Goal: Information Seeking & Learning: Learn about a topic

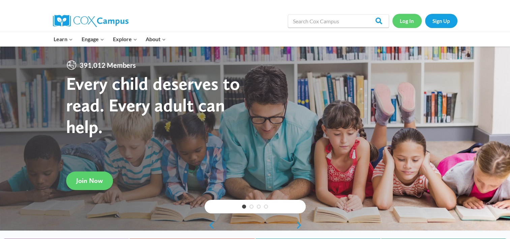
click at [408, 21] on link "Log In" at bounding box center [407, 21] width 29 height 14
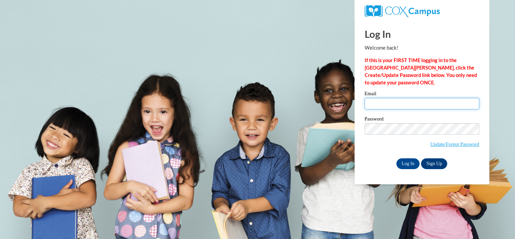
click at [383, 103] on input "Email" at bounding box center [422, 103] width 115 height 11
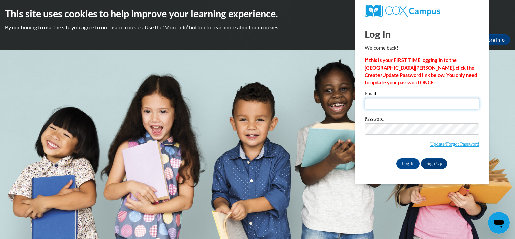
type input "aelmi@student.clayton.edu"
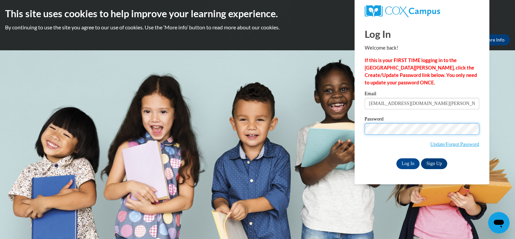
click at [397, 158] on input "Log In" at bounding box center [409, 163] width 24 height 11
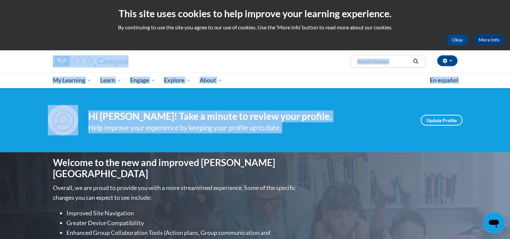
drag, startPoint x: 507, startPoint y: 43, endPoint x: 493, endPoint y: 88, distance: 46.3
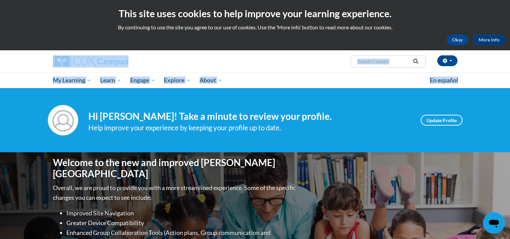
click at [493, 88] on div "Awil Elmi (America/New_York UTC-04:00) My Profile Inbox My Transcripts Log Out …" at bounding box center [255, 69] width 510 height 38
click at [494, 70] on div "Awil Elmi (America/New_York UTC-04:00) My Profile Inbox My Transcripts Log Out …" at bounding box center [255, 69] width 510 height 38
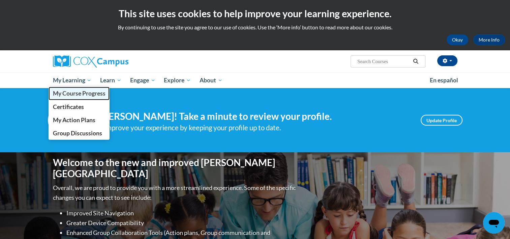
click at [67, 92] on span "My Course Progress" at bounding box center [79, 93] width 53 height 7
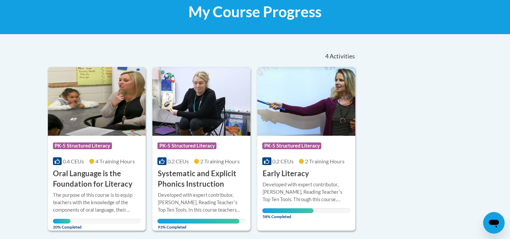
scroll to position [111, 0]
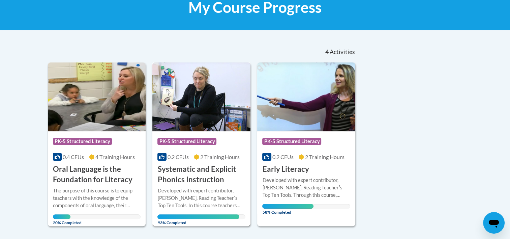
click at [216, 171] on h3 "Systematic and Explicit Phonics Instruction" at bounding box center [201, 174] width 88 height 21
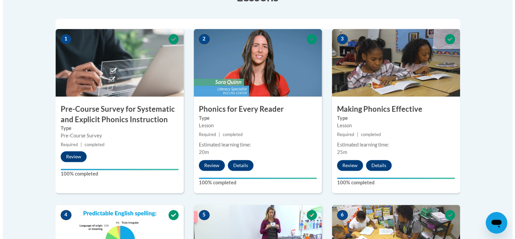
scroll to position [207, 0]
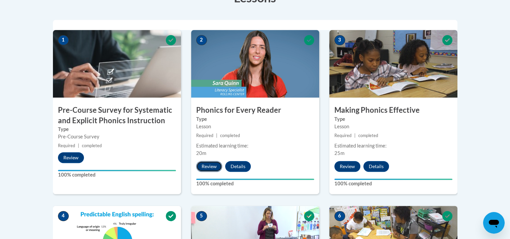
click at [208, 166] on button "Review" at bounding box center [209, 166] width 26 height 11
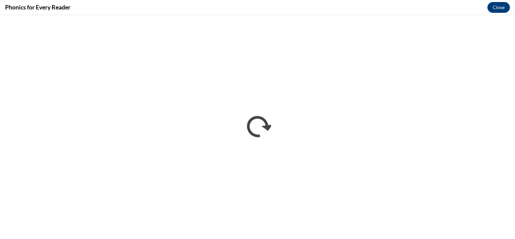
scroll to position [0, 0]
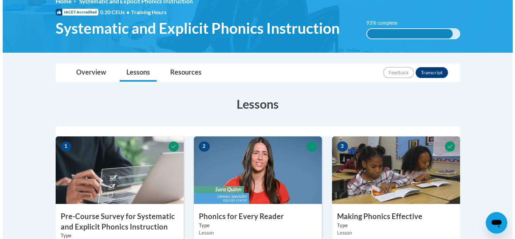
scroll to position [161, 0]
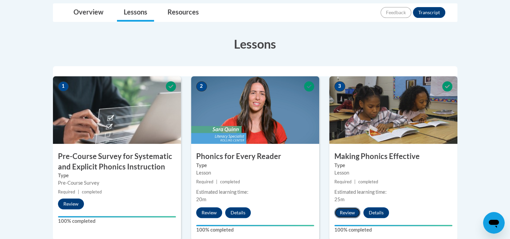
click at [345, 208] on button "Review" at bounding box center [348, 212] width 26 height 11
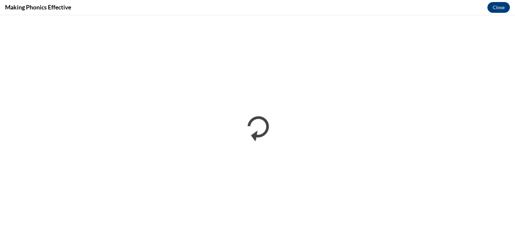
scroll to position [0, 0]
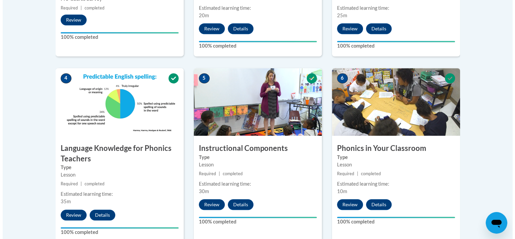
scroll to position [345, 0]
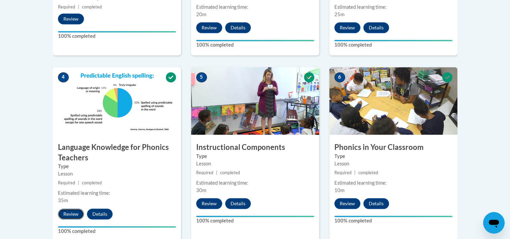
click at [72, 212] on button "Review" at bounding box center [71, 213] width 26 height 11
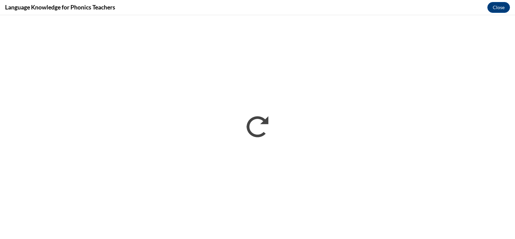
scroll to position [0, 0]
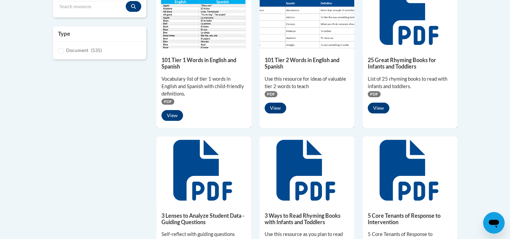
scroll to position [186, 0]
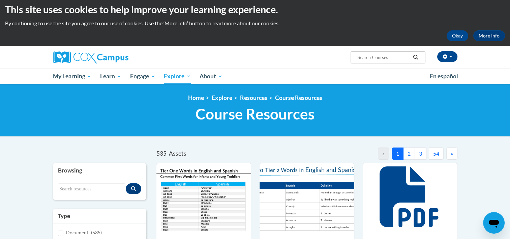
scroll to position [0, 0]
